Goal: Check status: Check status

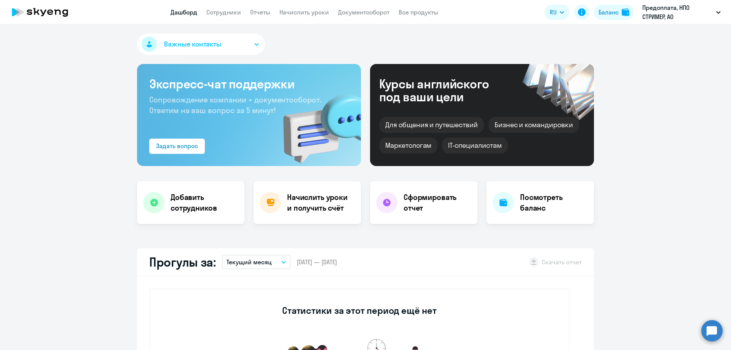
select select "30"
click at [231, 12] on link "Сотрудники" at bounding box center [223, 12] width 35 height 8
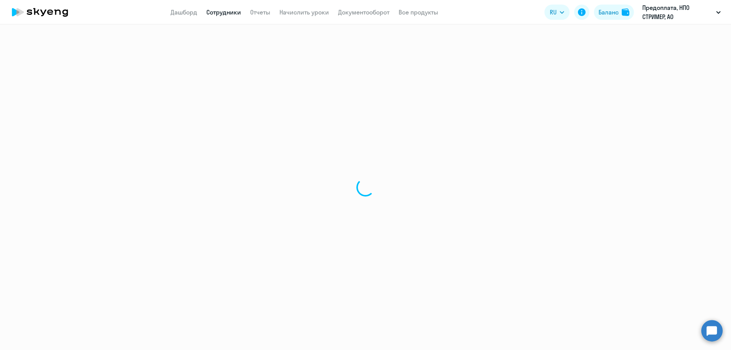
select select "30"
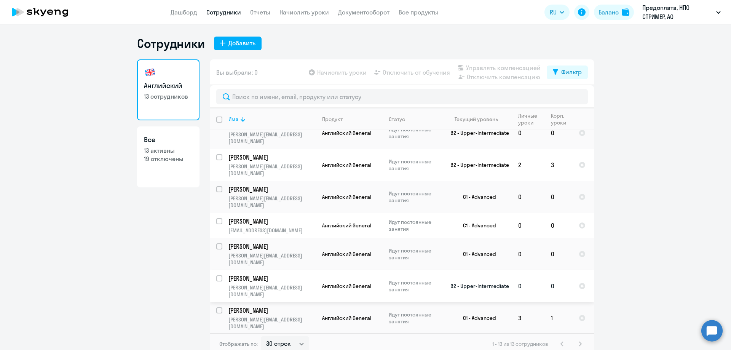
scroll to position [114, 0]
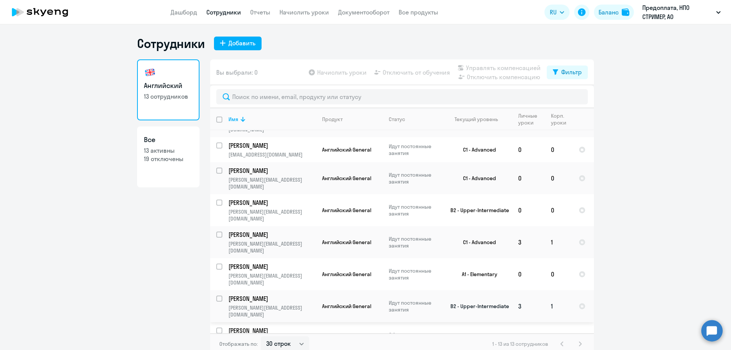
click at [244, 290] on td "[PERSON_NAME] [PERSON_NAME][EMAIL_ADDRESS][DOMAIN_NAME]" at bounding box center [269, 306] width 94 height 32
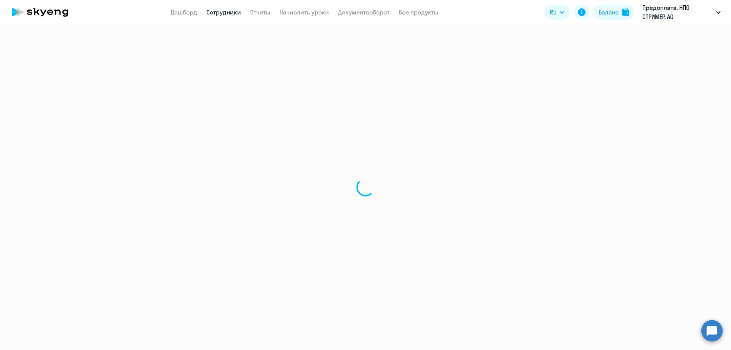
select select "english"
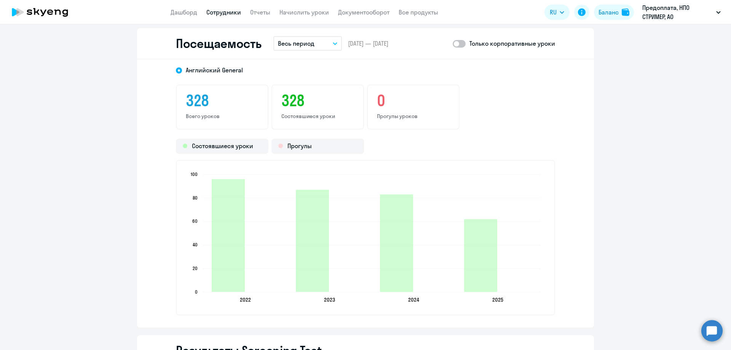
scroll to position [952, 0]
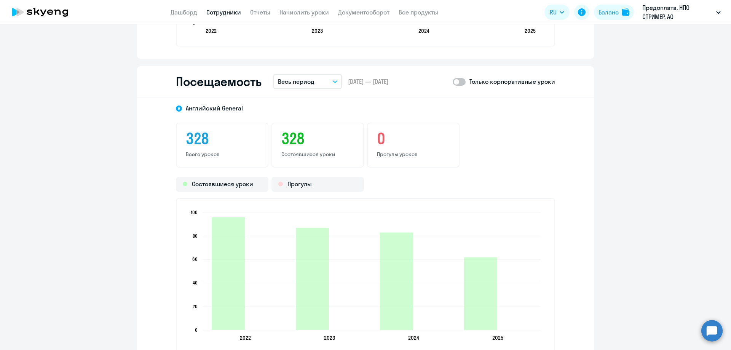
click at [297, 78] on p "Весь период" at bounding box center [296, 81] width 37 height 9
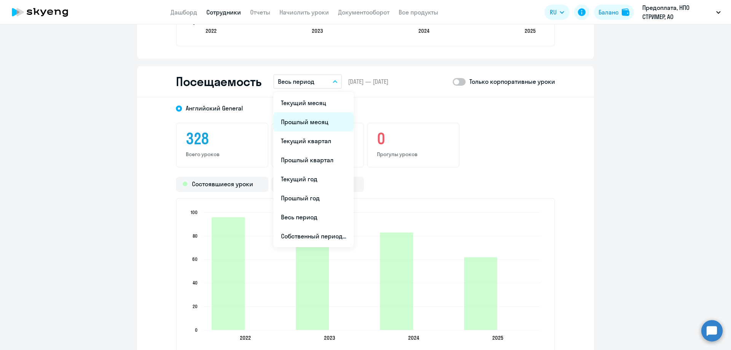
click at [294, 120] on li "Прошлый месяц" at bounding box center [313, 121] width 80 height 19
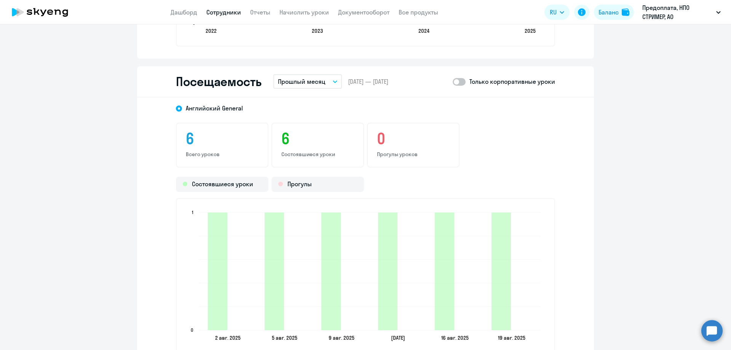
click at [458, 80] on span at bounding box center [459, 82] width 13 height 8
click at [453, 81] on input "checkbox" at bounding box center [452, 81] width 0 height 0
click at [453, 80] on span at bounding box center [459, 82] width 13 height 8
click at [453, 81] on input "checkbox" at bounding box center [452, 81] width 0 height 0
click at [333, 81] on icon "button" at bounding box center [335, 82] width 4 height 2
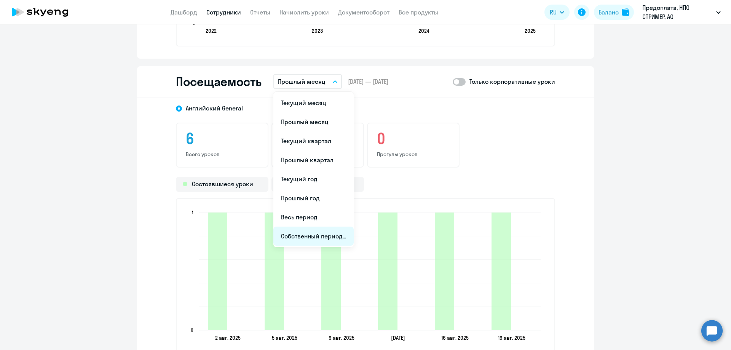
click at [329, 234] on li "Собственный период..." at bounding box center [313, 235] width 80 height 19
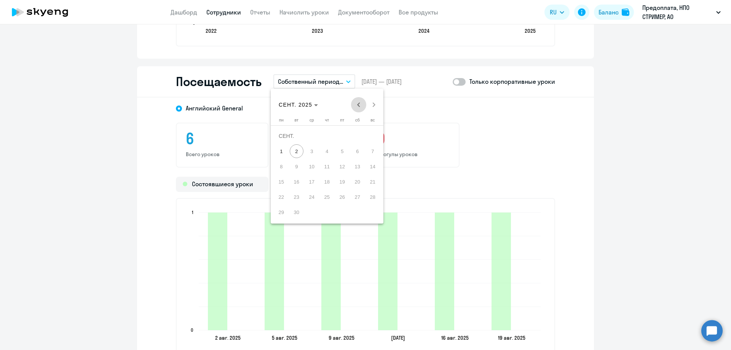
click at [355, 106] on span "Previous month" at bounding box center [358, 104] width 15 height 15
click at [355, 105] on span "Previous month" at bounding box center [358, 104] width 15 height 15
click at [299, 153] on span "1" at bounding box center [297, 151] width 14 height 14
click at [375, 103] on span "Next month" at bounding box center [373, 104] width 15 height 15
click at [374, 198] on span "31" at bounding box center [373, 197] width 14 height 14
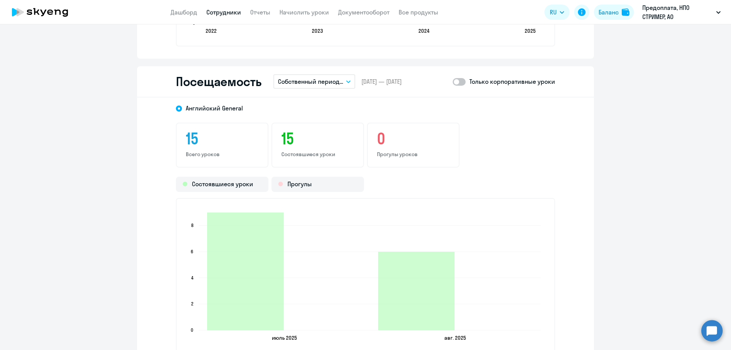
click at [457, 84] on span at bounding box center [459, 82] width 13 height 8
click at [453, 82] on input "checkbox" at bounding box center [452, 81] width 0 height 0
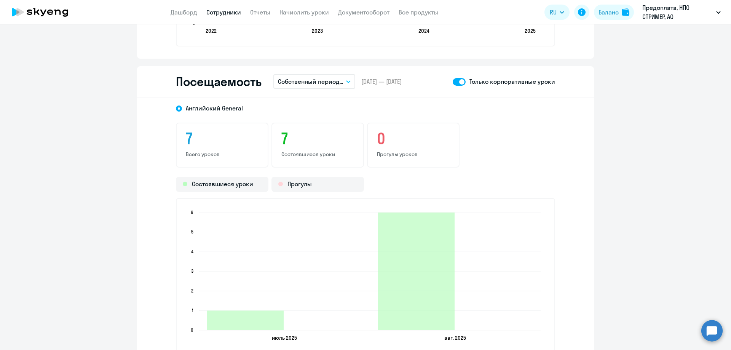
click at [458, 80] on span at bounding box center [459, 82] width 13 height 8
click at [453, 81] on input "checkbox" at bounding box center [452, 81] width 0 height 0
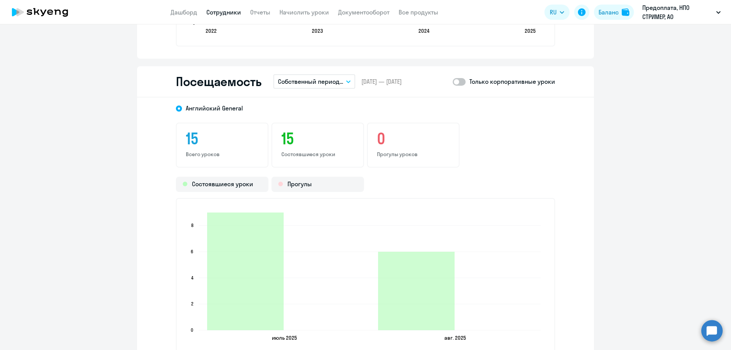
click at [458, 81] on span at bounding box center [459, 82] width 13 height 8
click at [453, 81] on input "checkbox" at bounding box center [452, 81] width 0 height 0
checkbox input "true"
